Goal: Check status

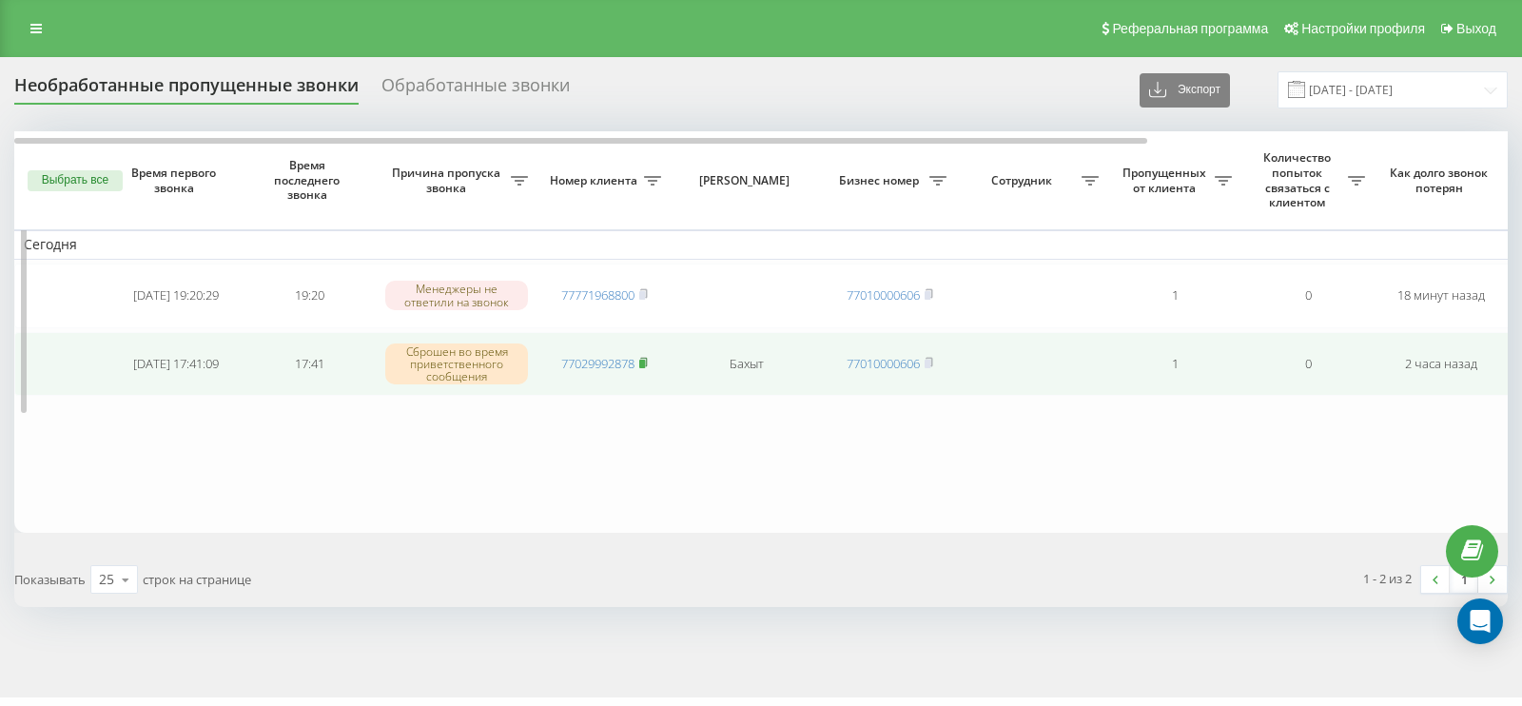
click at [647, 359] on icon at bounding box center [643, 362] width 7 height 9
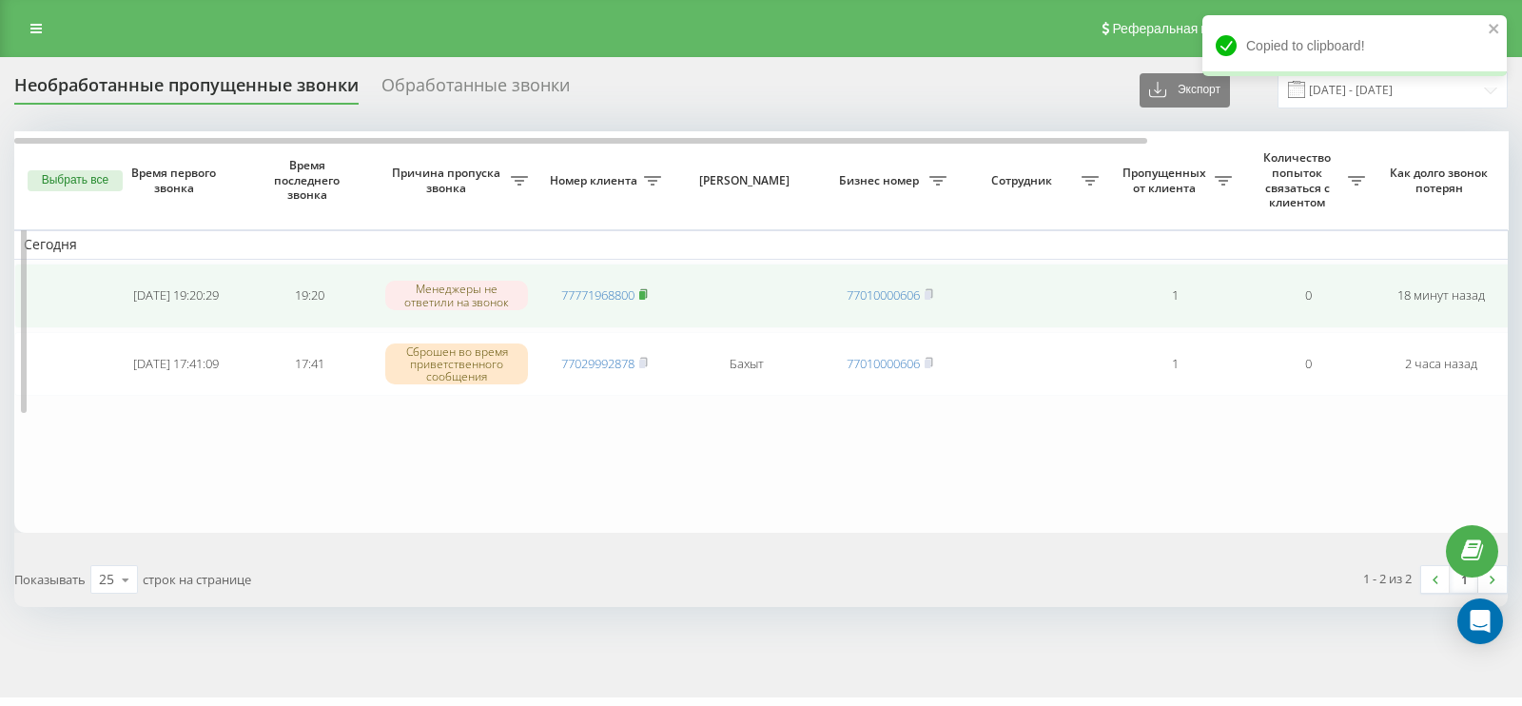
click at [644, 298] on span at bounding box center [643, 294] width 9 height 17
click at [647, 291] on icon at bounding box center [643, 293] width 7 height 9
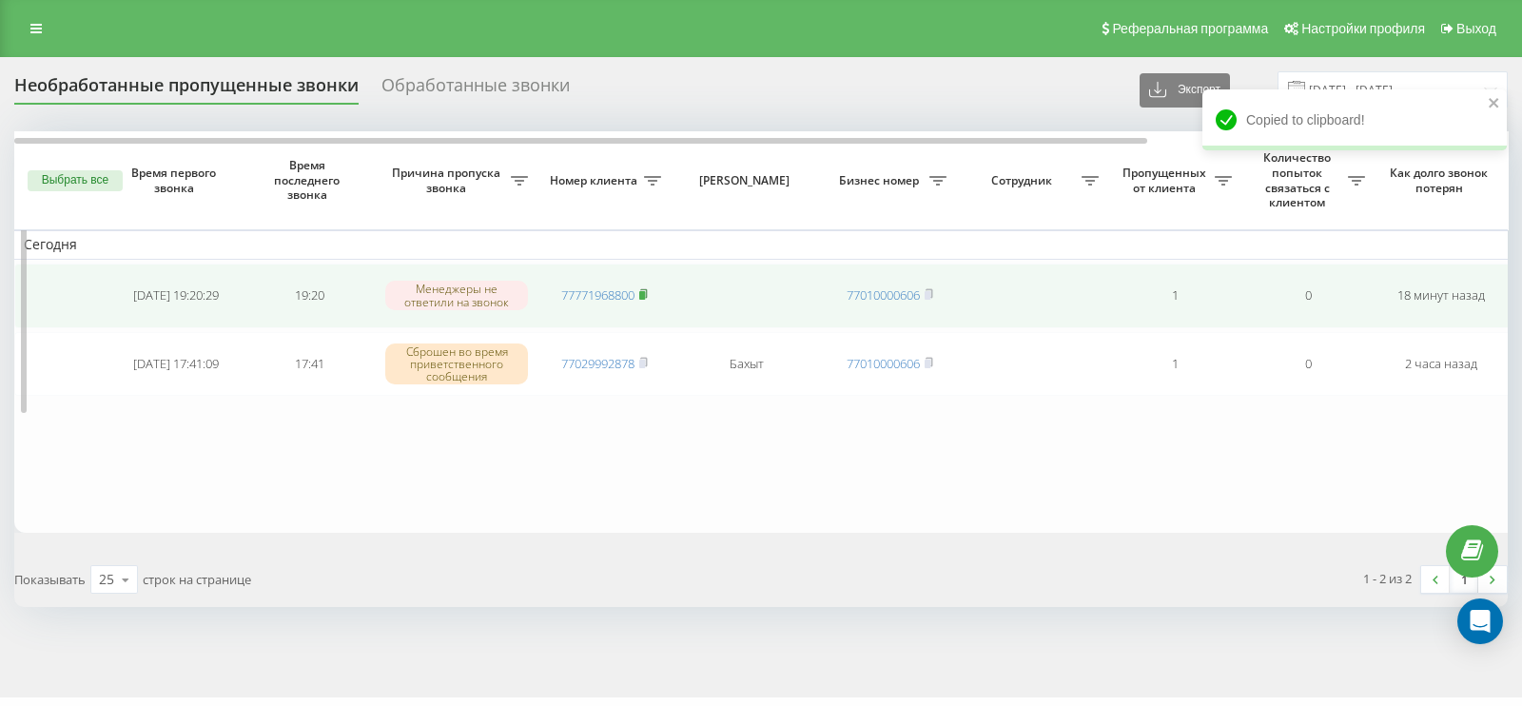
click at [642, 291] on rect at bounding box center [642, 295] width 6 height 9
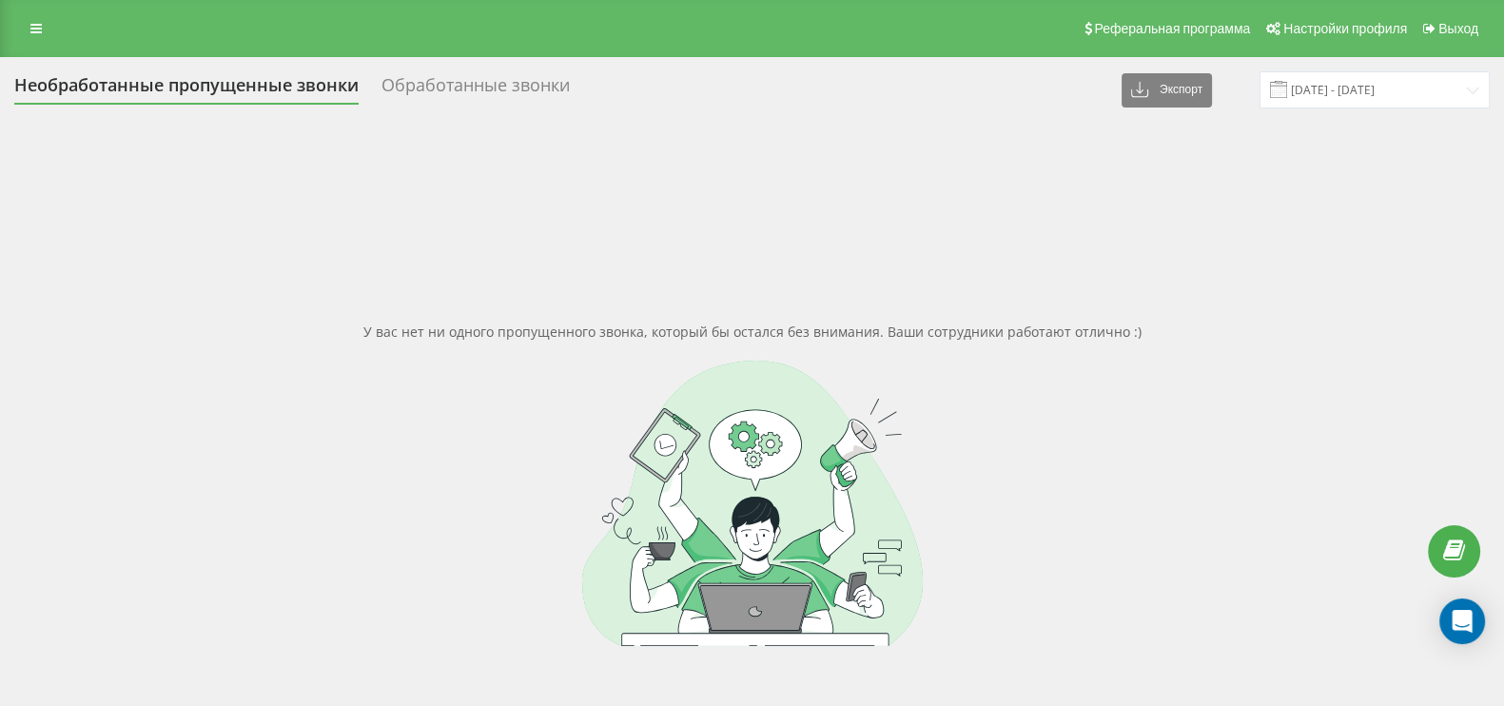
click at [923, 251] on div "У вас нет ни одного пропущенного звонка, который бы остался без внимания. Ваши …" at bounding box center [751, 484] width 1475 height 706
